Goal: Transaction & Acquisition: Purchase product/service

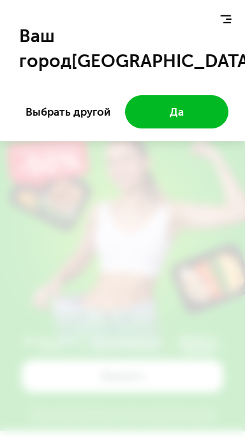
click at [209, 108] on button "Да" at bounding box center [176, 111] width 103 height 33
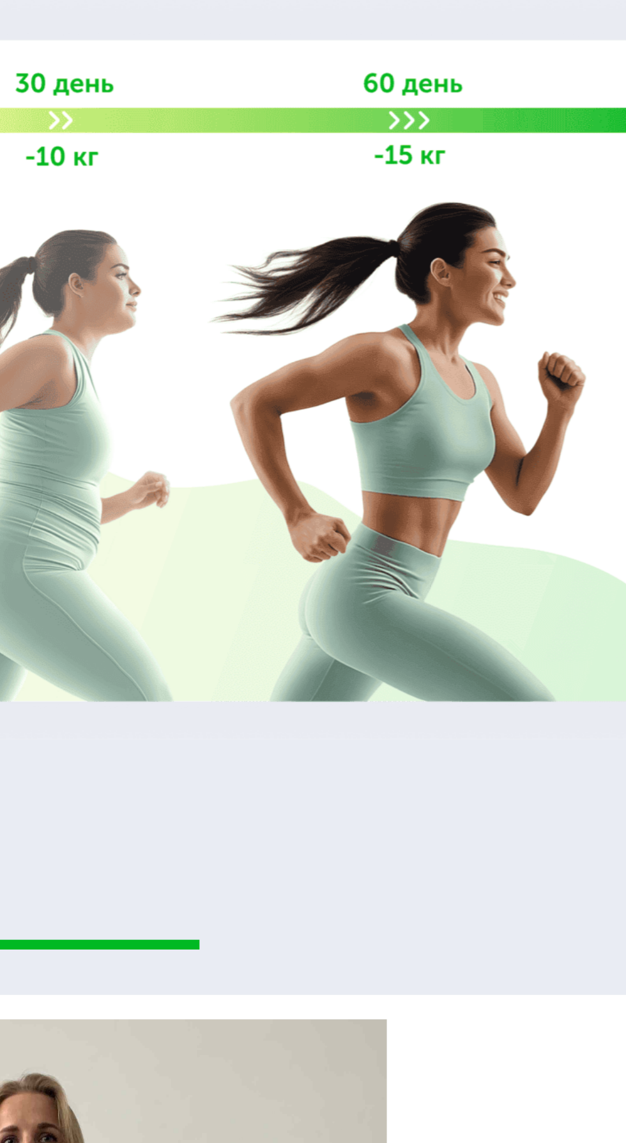
scroll to position [2148, 0]
click at [436, 746] on img at bounding box center [313, 636] width 568 height 303
click at [391, 835] on div "70 кг 64 кг -6 кг Екатерина, 31 год 3 месяца линейка Fit, Super Fit «Питалась т…" at bounding box center [313, 1131] width 626 height 701
click at [437, 744] on img at bounding box center [313, 636] width 568 height 303
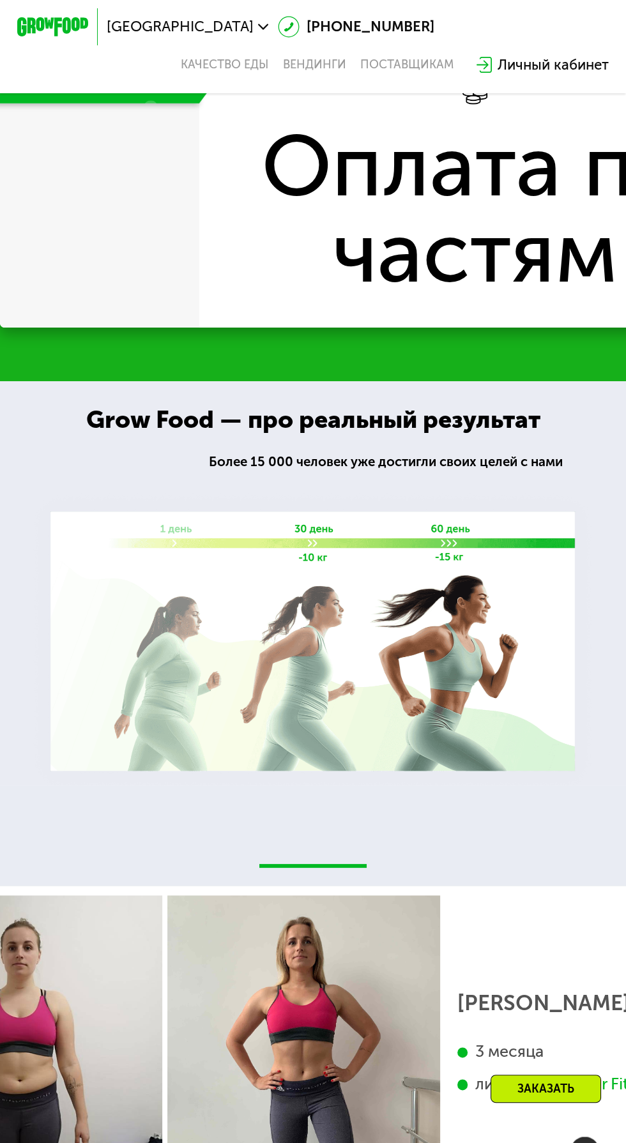
scroll to position [2143, 0]
click at [402, 665] on img at bounding box center [313, 641] width 568 height 303
click at [443, 439] on div "Grow Food — про реальный результат" at bounding box center [312, 420] width 493 height 37
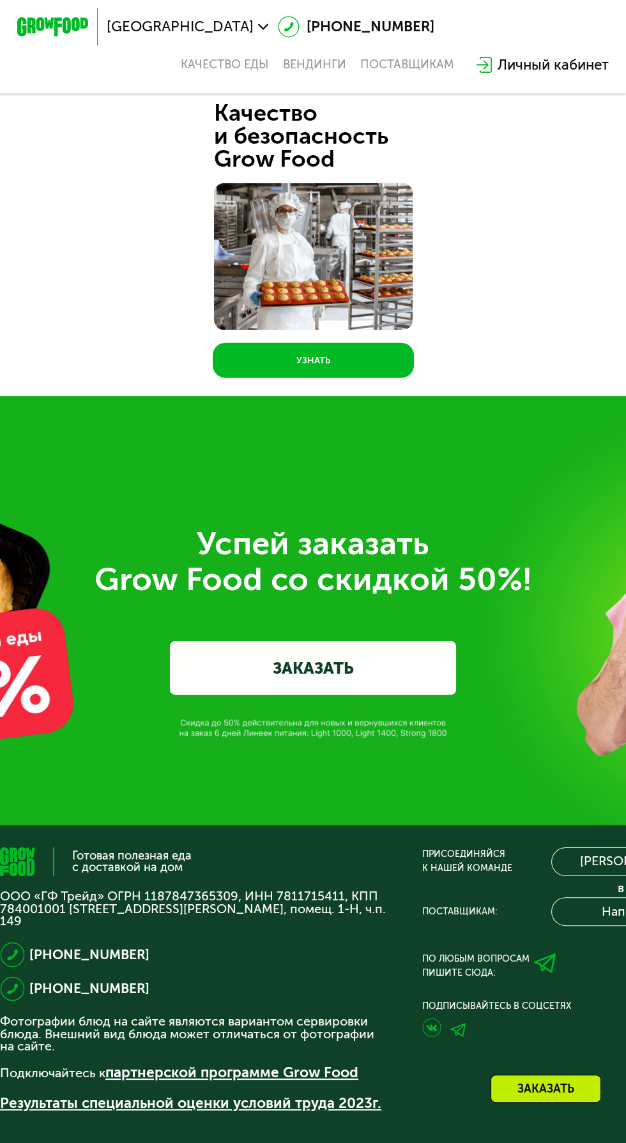
scroll to position [5061, 0]
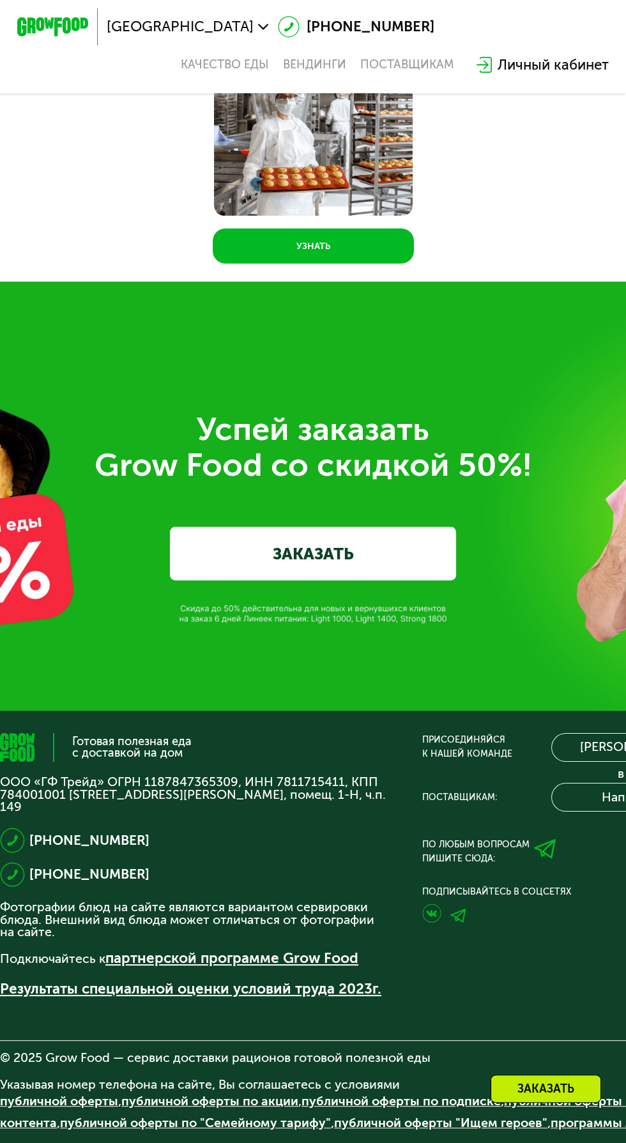
click at [418, 568] on link "ЗАКАЗАТЬ" at bounding box center [313, 554] width 286 height 54
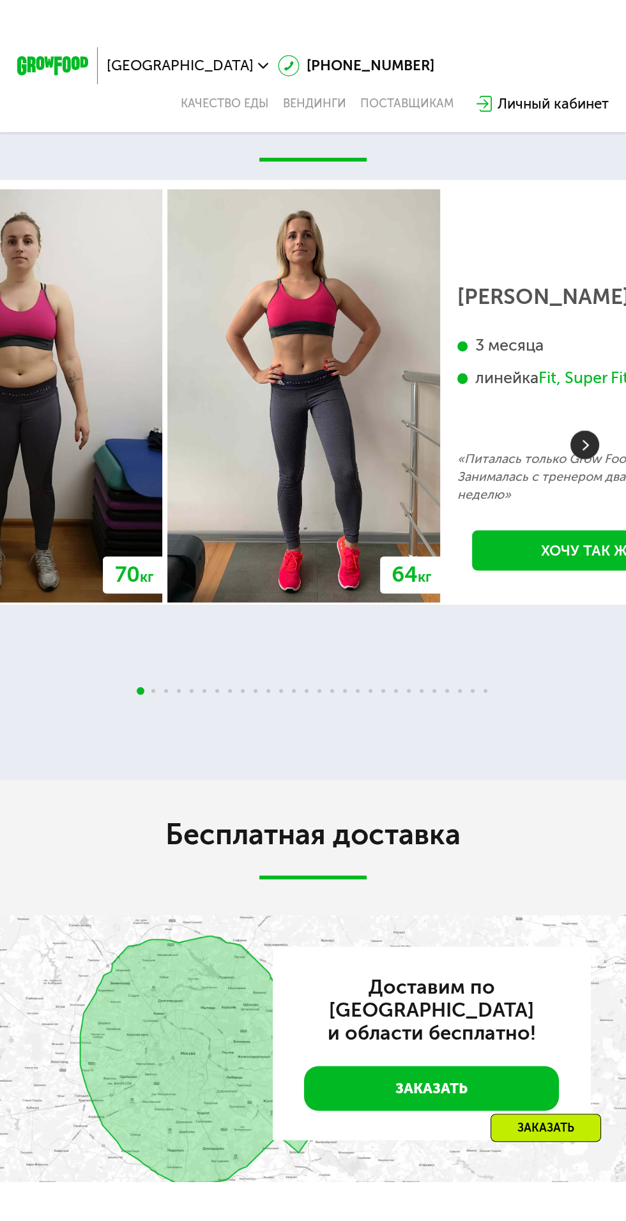
scroll to position [2949, 0]
